Goal: Transaction & Acquisition: Purchase product/service

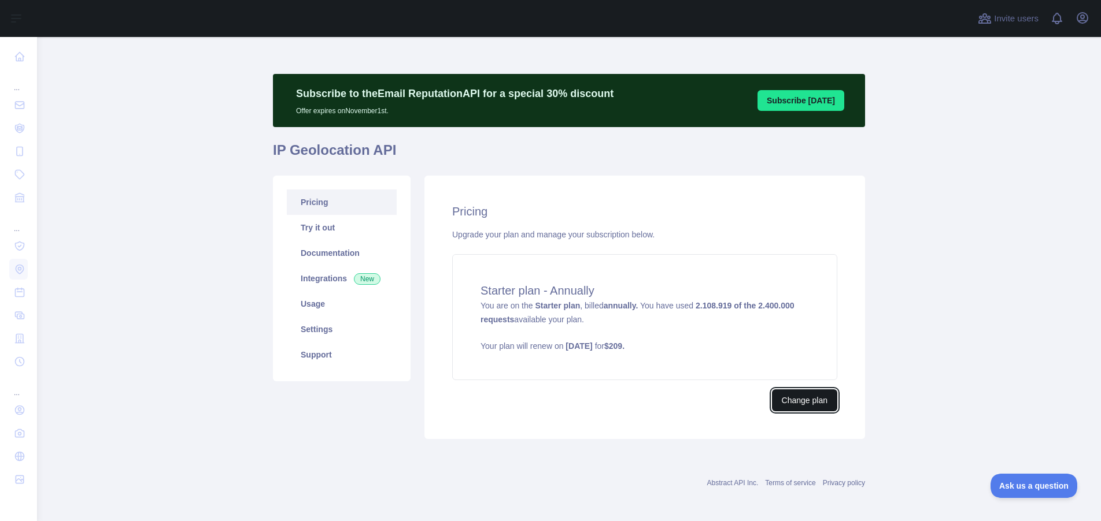
click at [806, 402] on button "Change plan" at bounding box center [804, 401] width 65 height 22
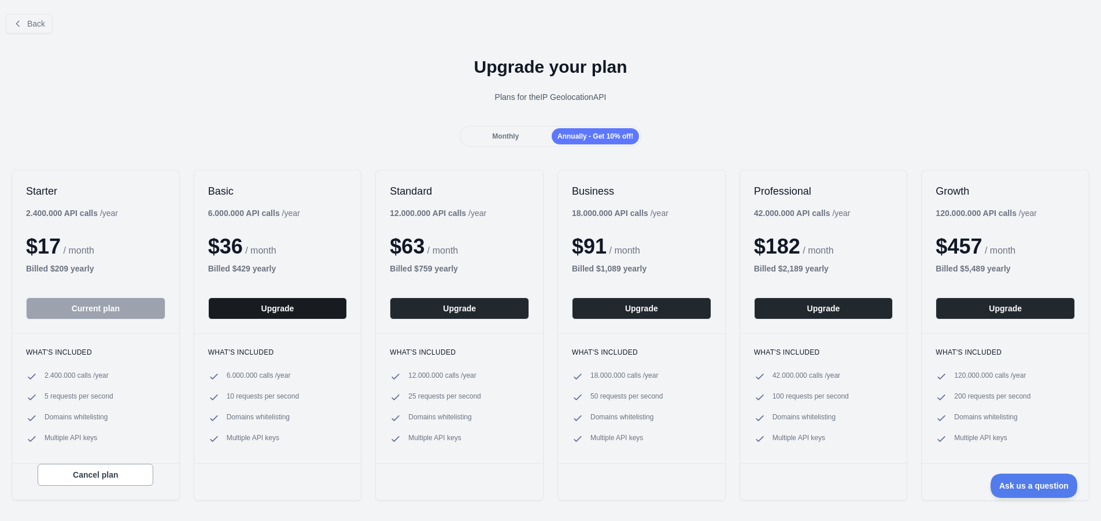
click at [274, 308] on button "Upgrade" at bounding box center [277, 309] width 139 height 22
click at [28, 24] on span "Back" at bounding box center [36, 23] width 18 height 9
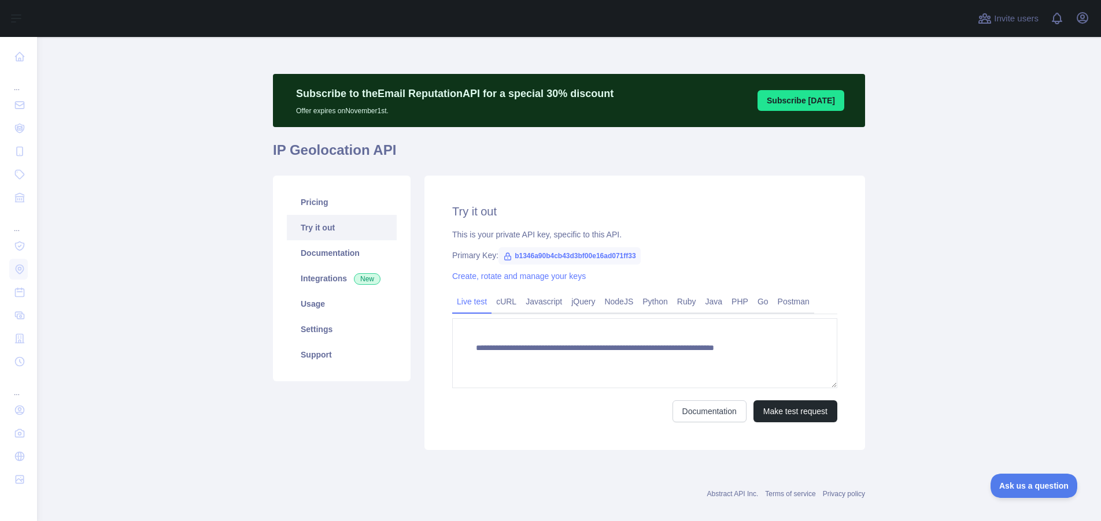
type textarea "**********"
click at [320, 302] on link "Usage" at bounding box center [342, 303] width 110 height 25
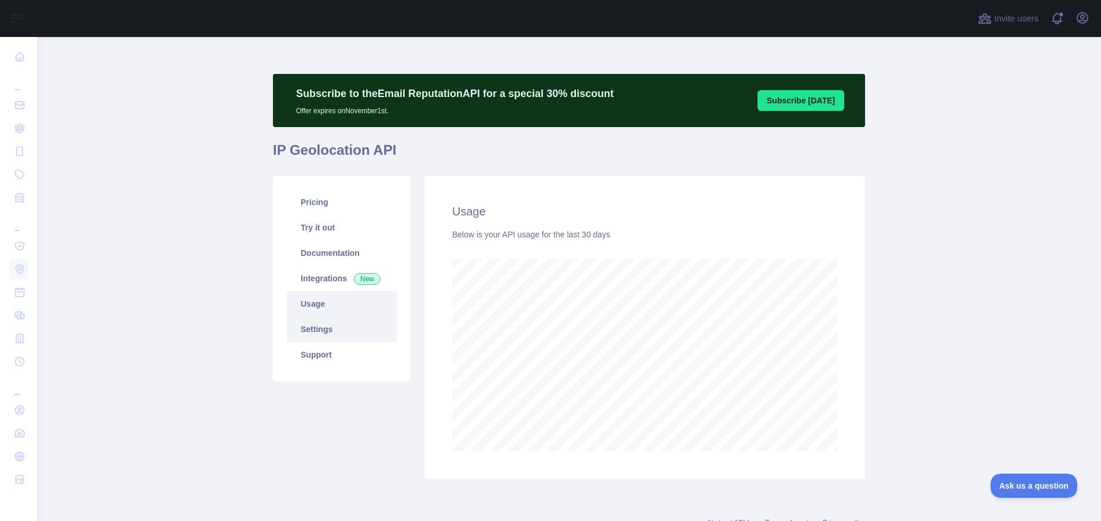
scroll to position [484, 1054]
click at [324, 206] on link "Pricing" at bounding box center [342, 202] width 110 height 25
